Goal: Task Accomplishment & Management: Use online tool/utility

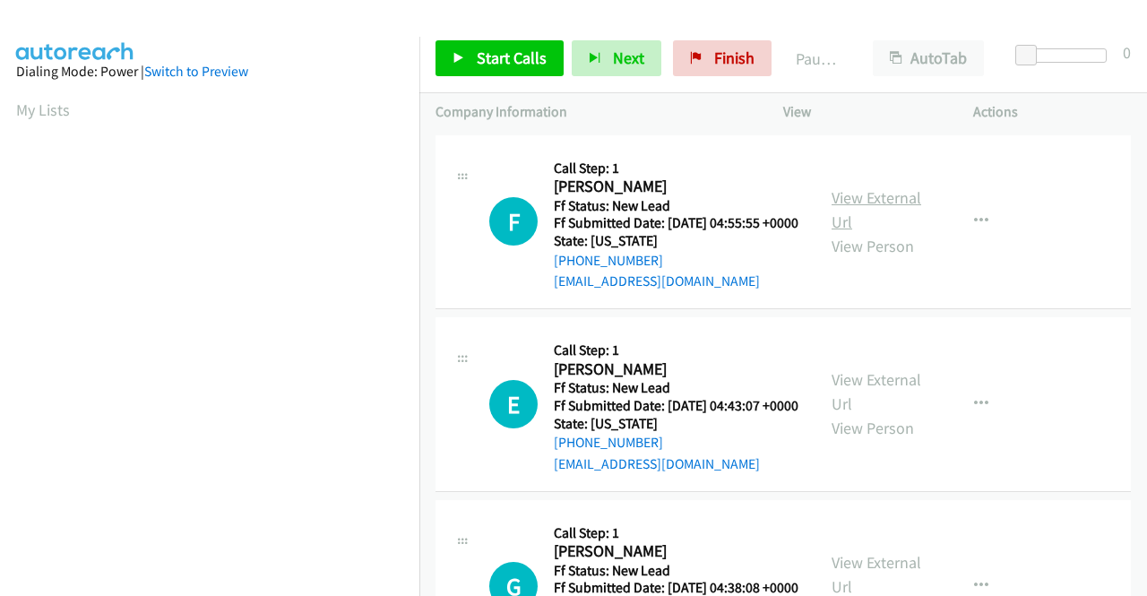
click at [874, 200] on link "View External Url" at bounding box center [877, 209] width 90 height 45
click at [866, 410] on link "View External Url" at bounding box center [877, 391] width 90 height 45
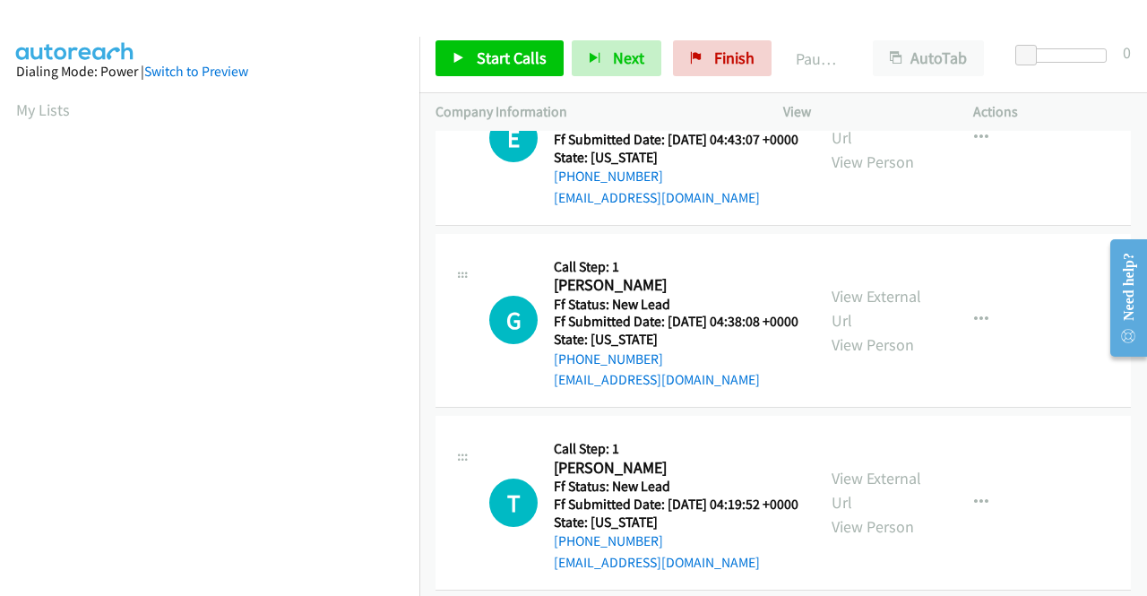
scroll to position [269, 0]
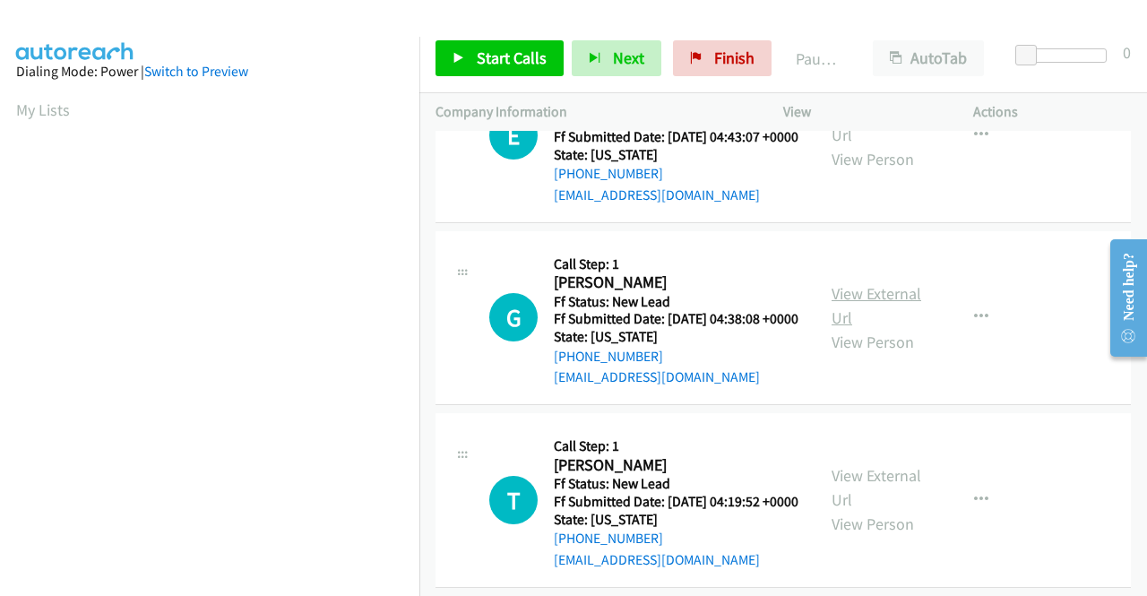
click at [885, 328] on link "View External Url" at bounding box center [877, 305] width 90 height 45
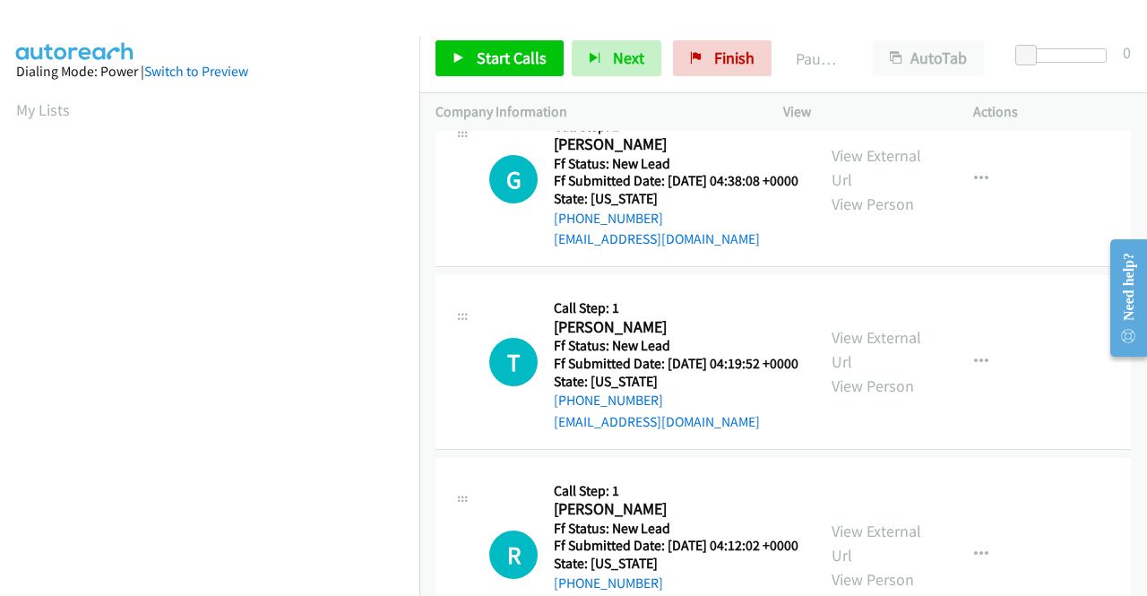
scroll to position [448, 0]
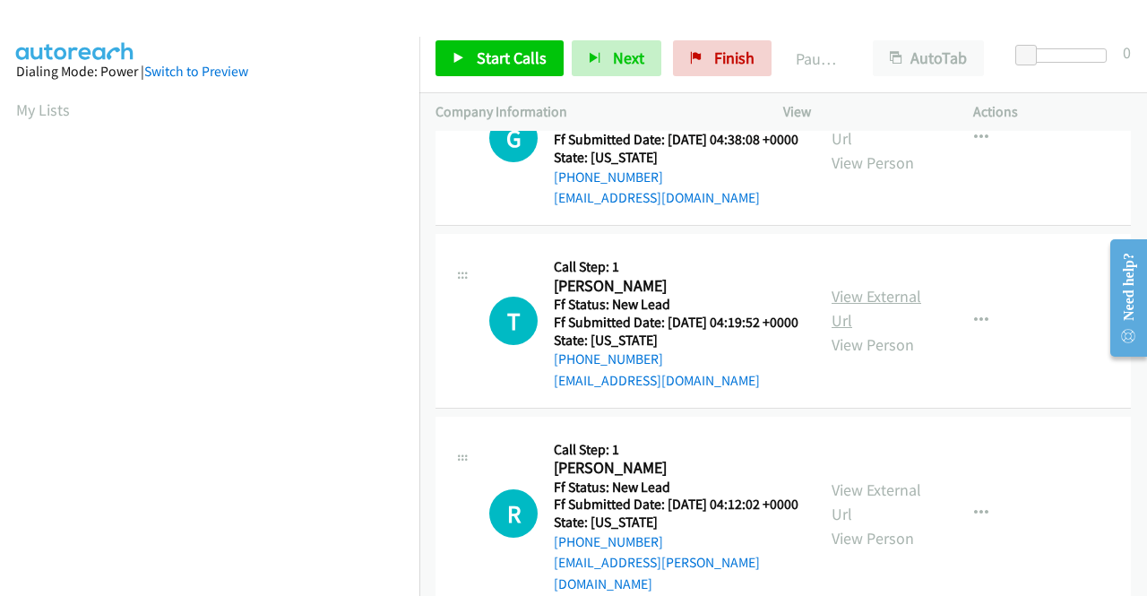
click at [859, 331] on link "View External Url" at bounding box center [877, 308] width 90 height 45
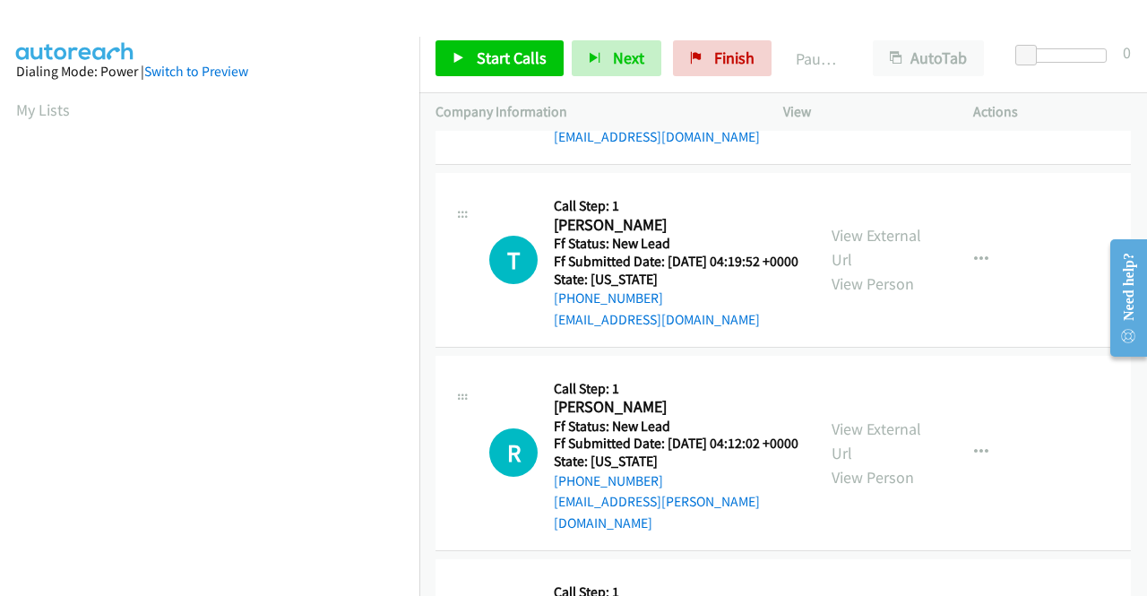
scroll to position [538, 0]
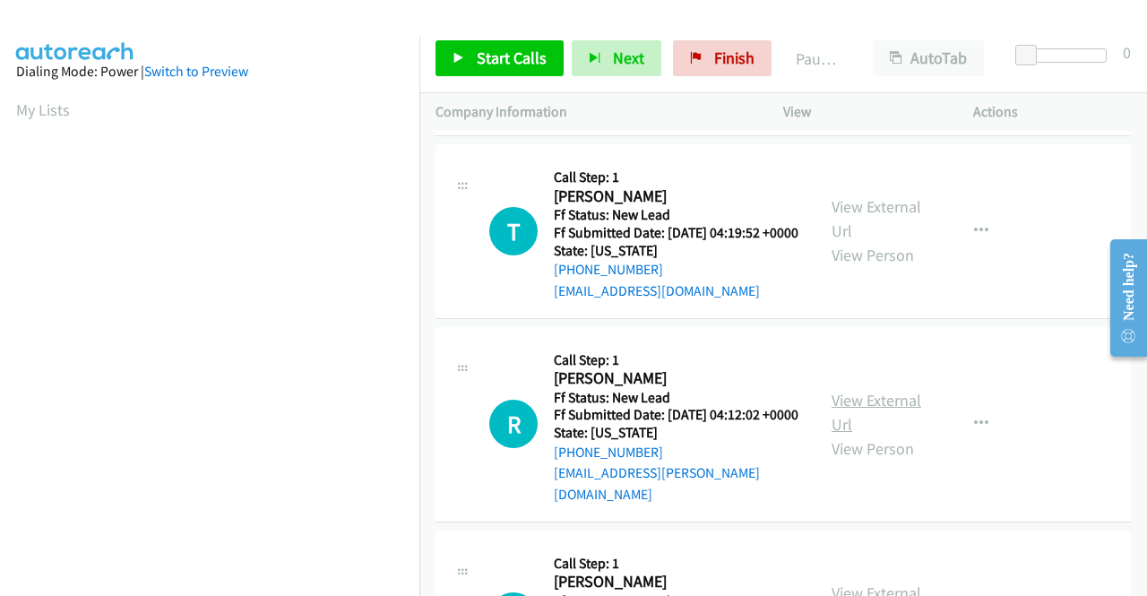
click at [852, 435] on link "View External Url" at bounding box center [877, 412] width 90 height 45
click at [509, 56] on span "Start Calls" at bounding box center [512, 57] width 70 height 21
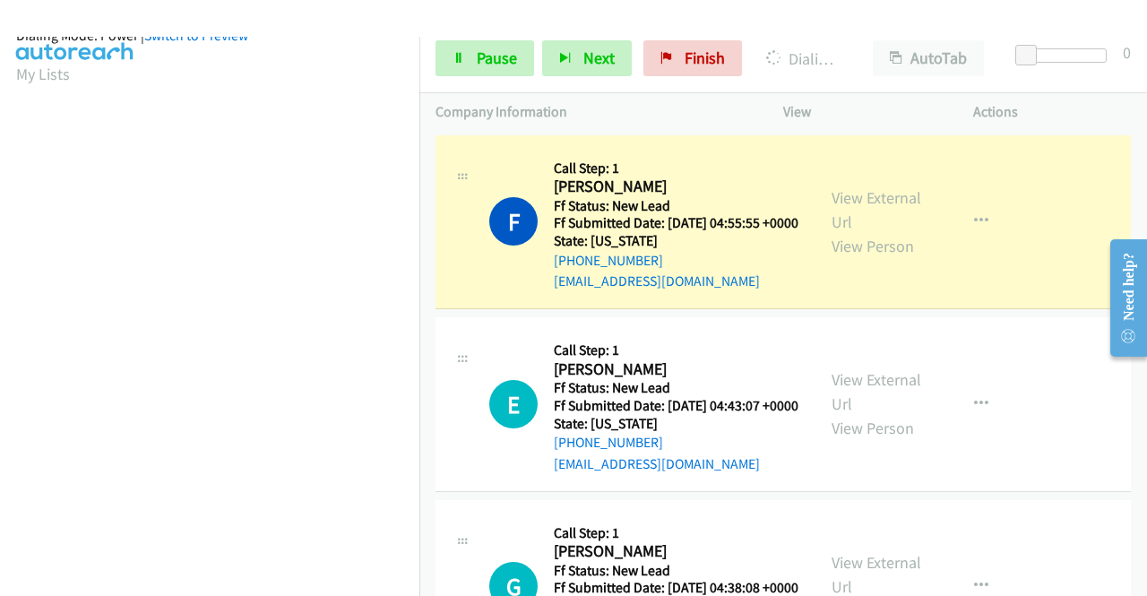
scroll to position [409, 0]
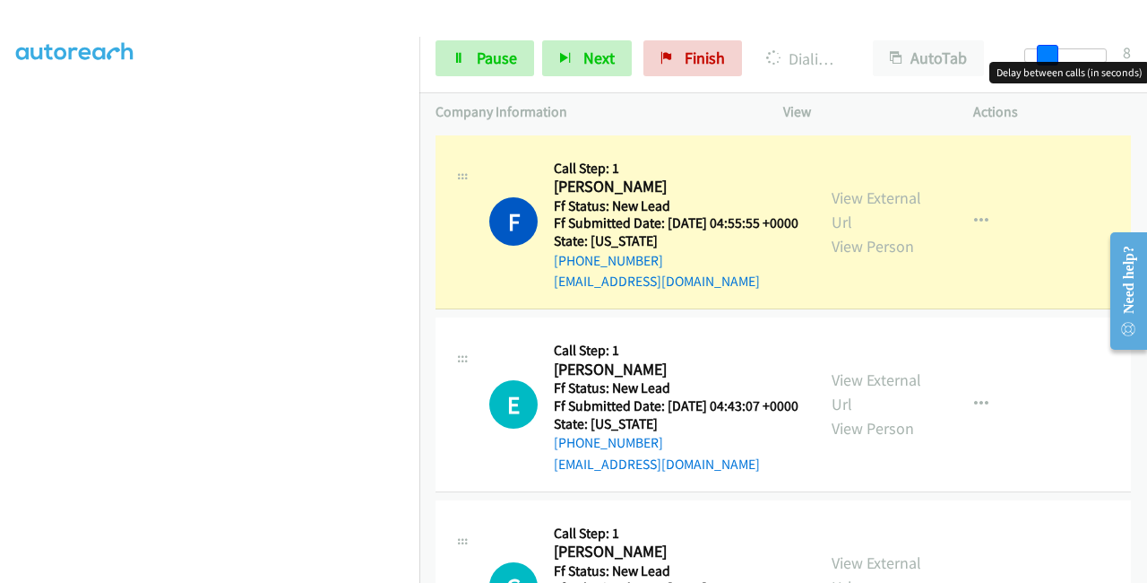
click at [1047, 50] on div at bounding box center [1065, 55] width 82 height 14
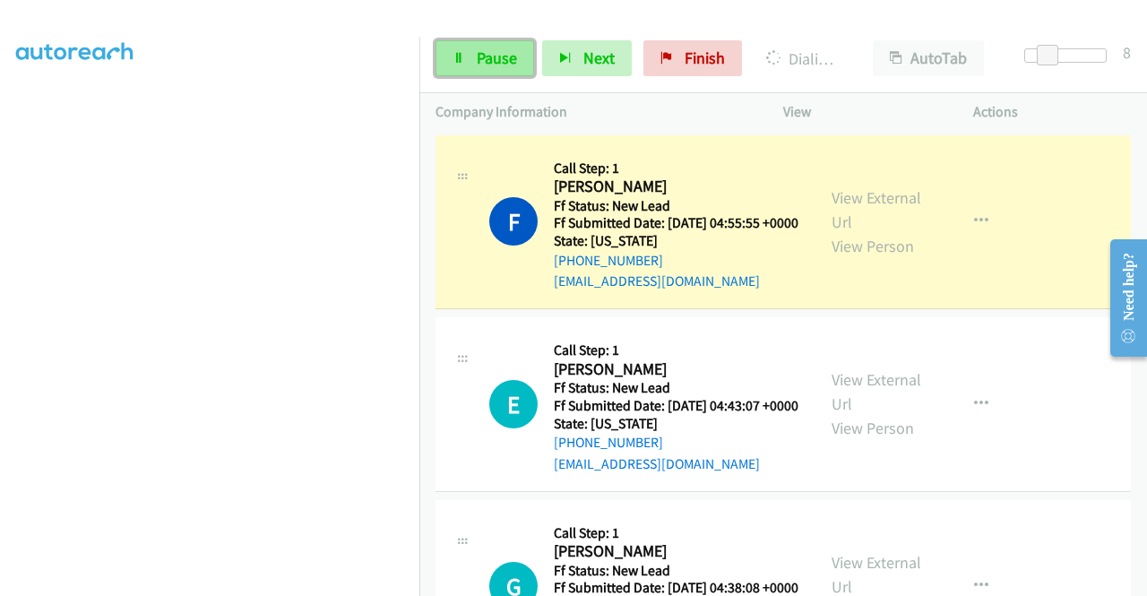
click at [498, 50] on span "Pause" at bounding box center [497, 57] width 40 height 21
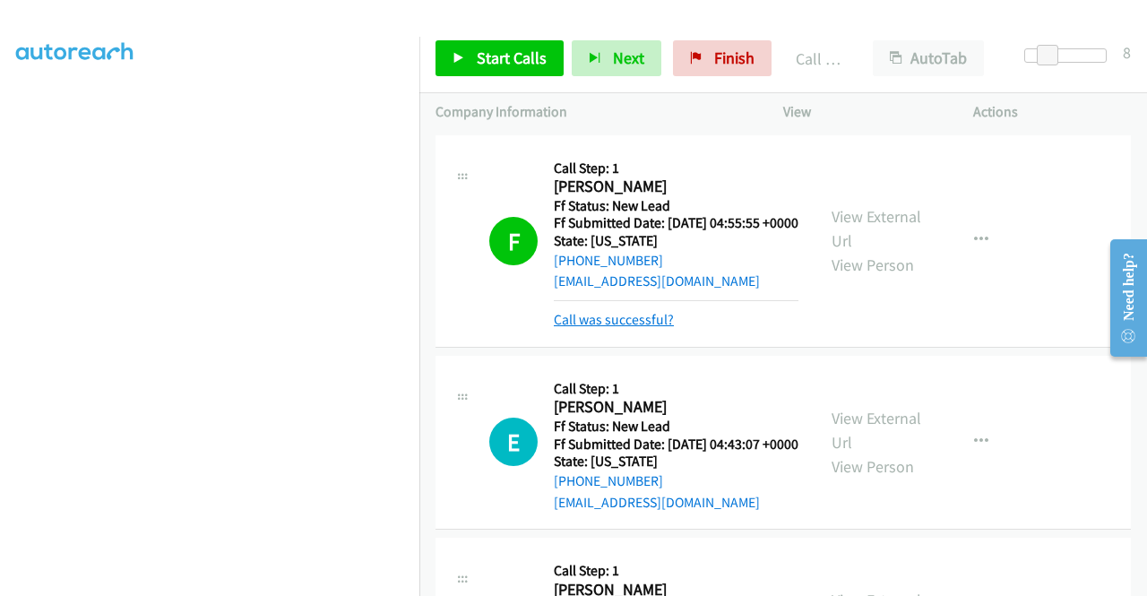
click at [651, 328] on link "Call was successful?" at bounding box center [614, 319] width 120 height 17
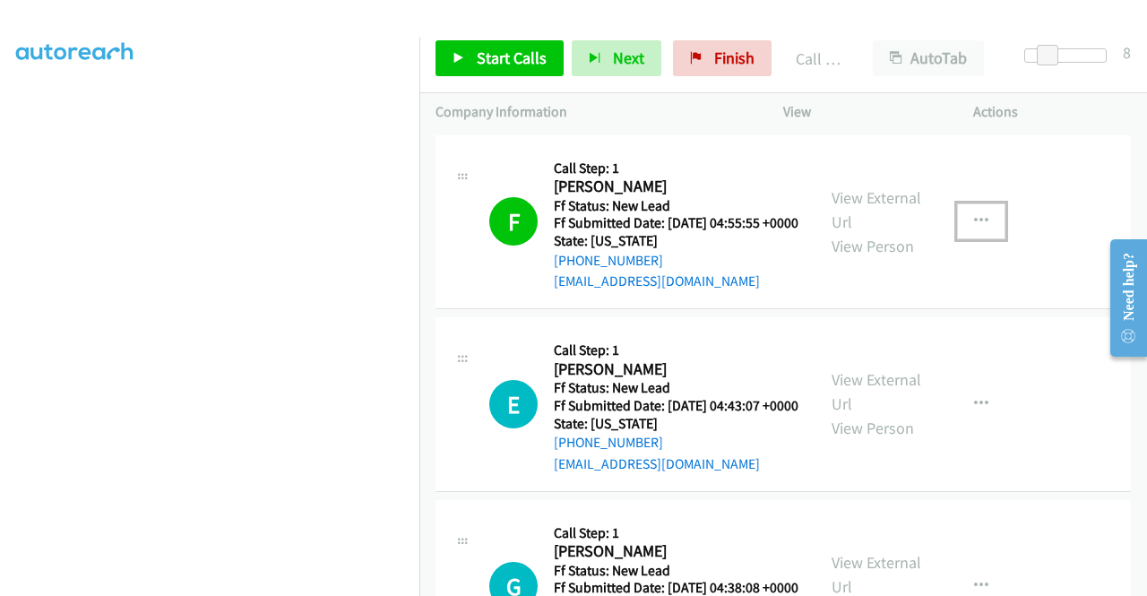
click at [959, 227] on button "button" at bounding box center [981, 221] width 48 height 36
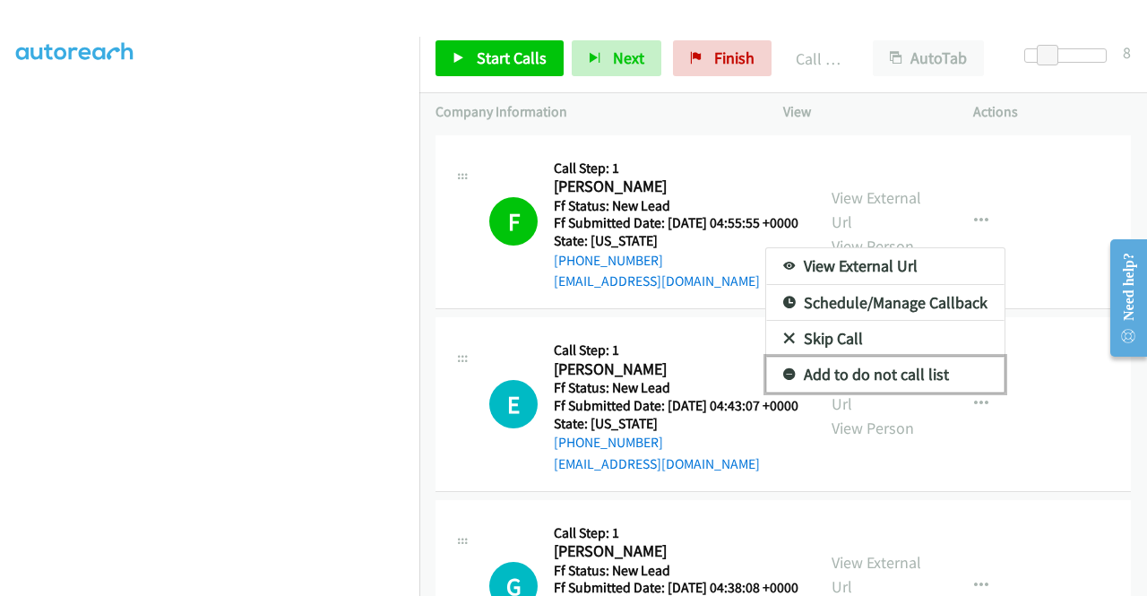
click at [896, 379] on link "Add to do not call list" at bounding box center [885, 375] width 238 height 36
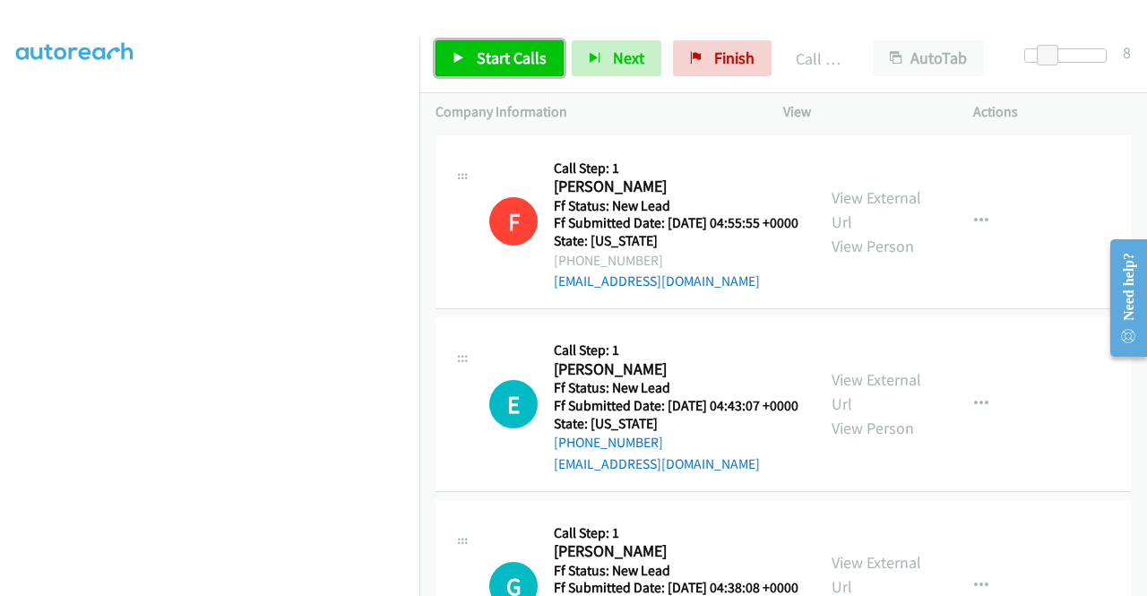
click at [516, 51] on span "Start Calls" at bounding box center [512, 57] width 70 height 21
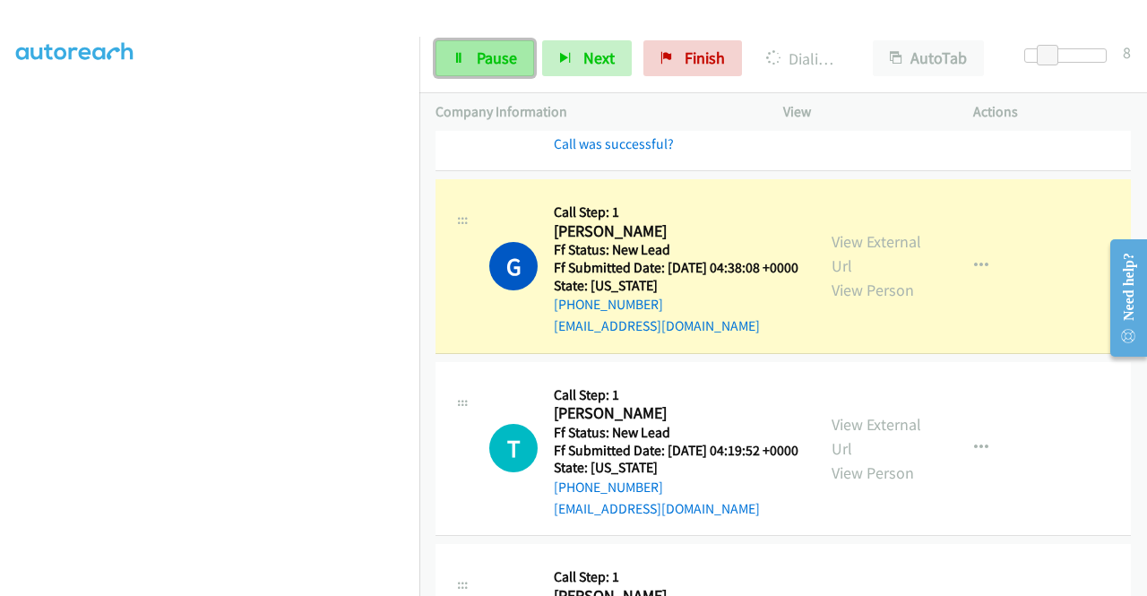
click at [507, 74] on link "Pause" at bounding box center [485, 58] width 99 height 36
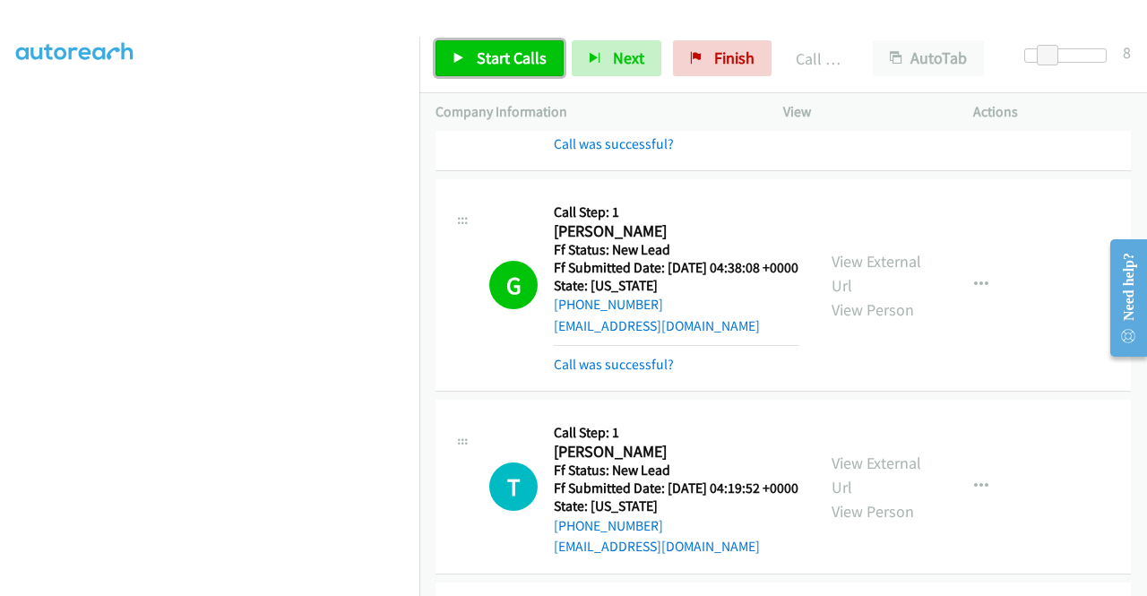
click at [536, 49] on span "Start Calls" at bounding box center [512, 57] width 70 height 21
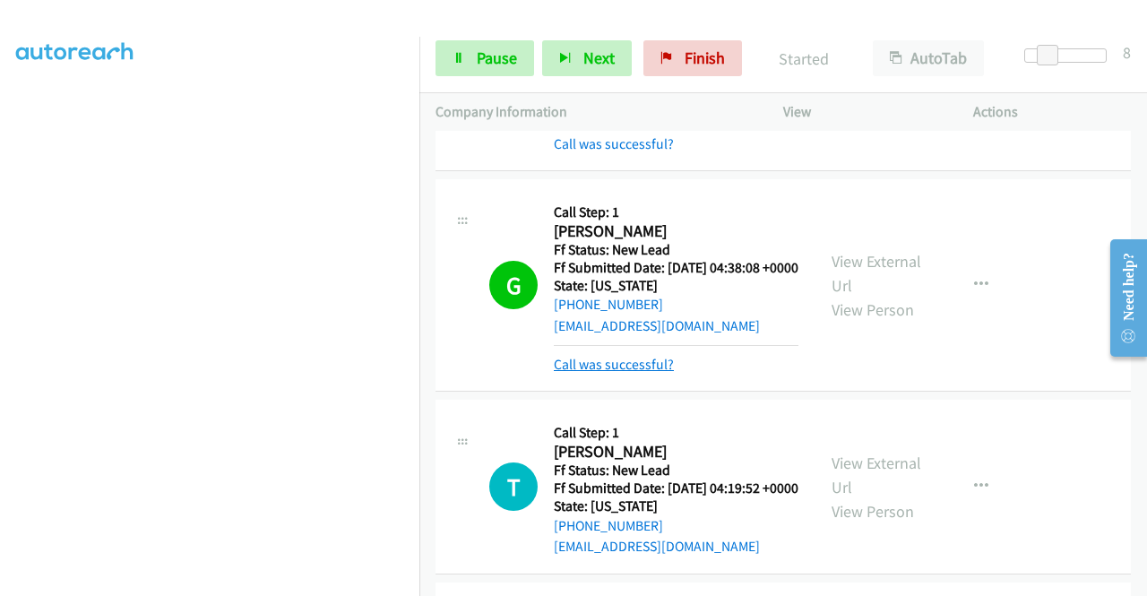
click at [637, 373] on link "Call was successful?" at bounding box center [614, 364] width 120 height 17
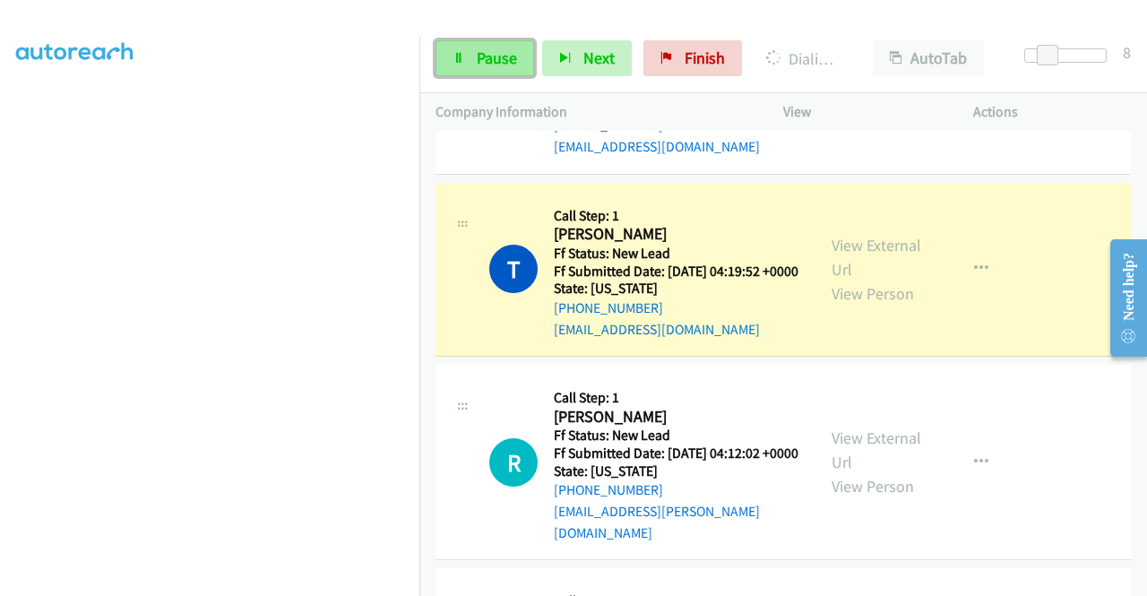
click at [501, 48] on span "Pause" at bounding box center [497, 57] width 40 height 21
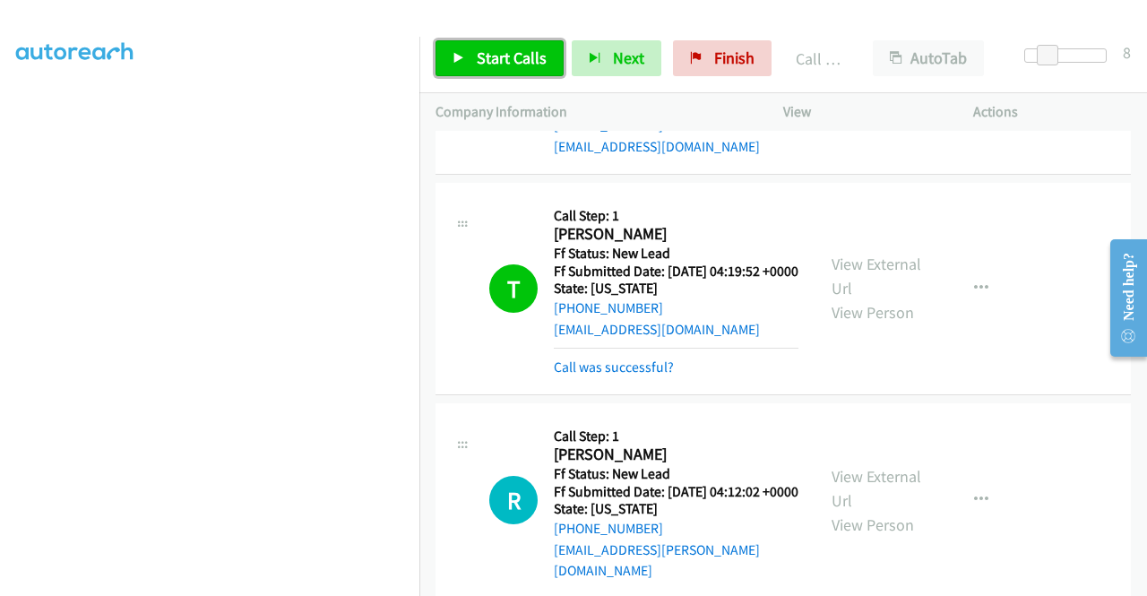
click at [534, 56] on span "Start Calls" at bounding box center [512, 57] width 70 height 21
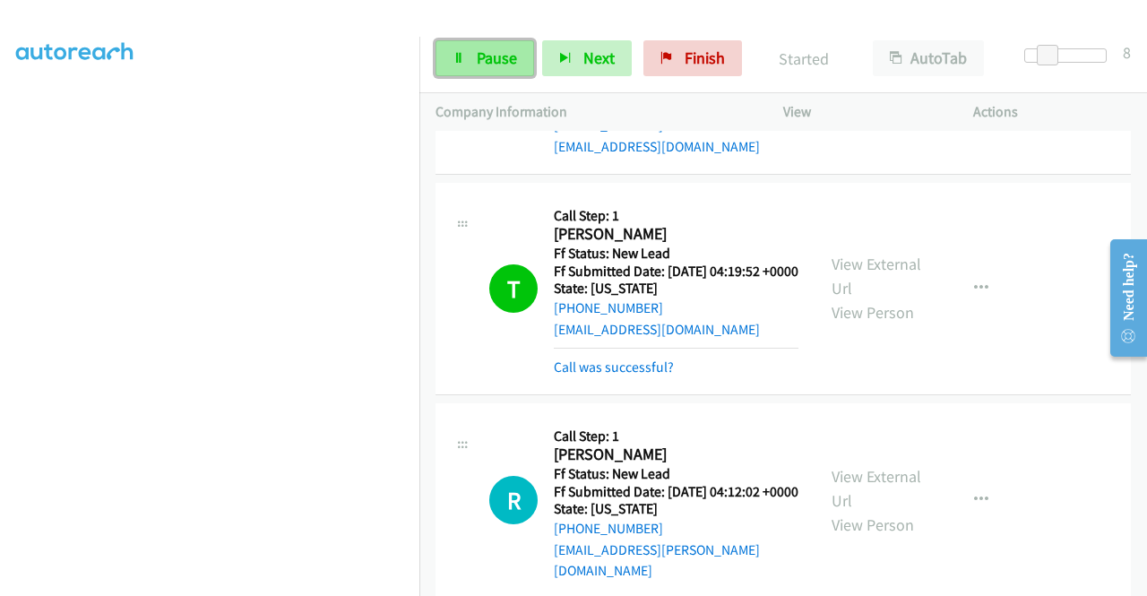
click at [491, 55] on span "Pause" at bounding box center [497, 57] width 40 height 21
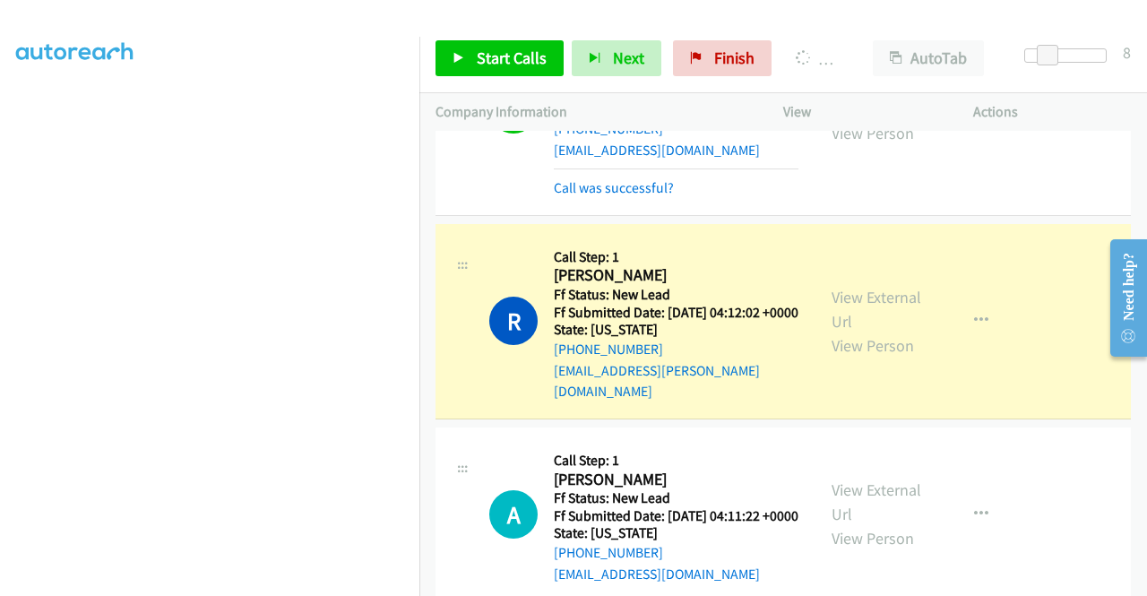
scroll to position [0, 0]
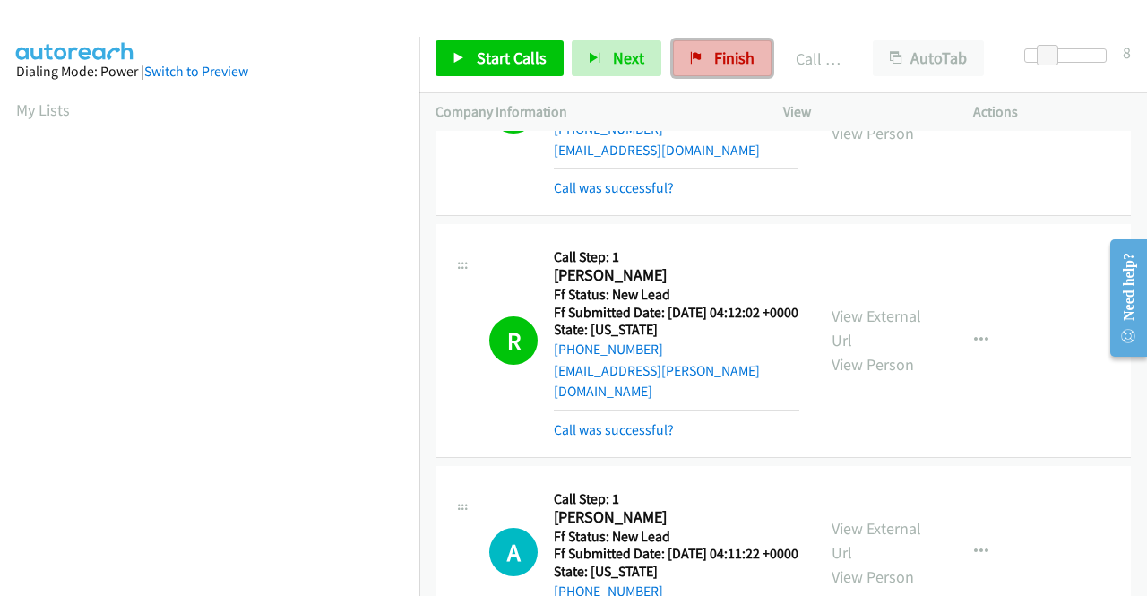
click at [697, 48] on link "Finish" at bounding box center [722, 58] width 99 height 36
